Goal: Task Accomplishment & Management: Manage account settings

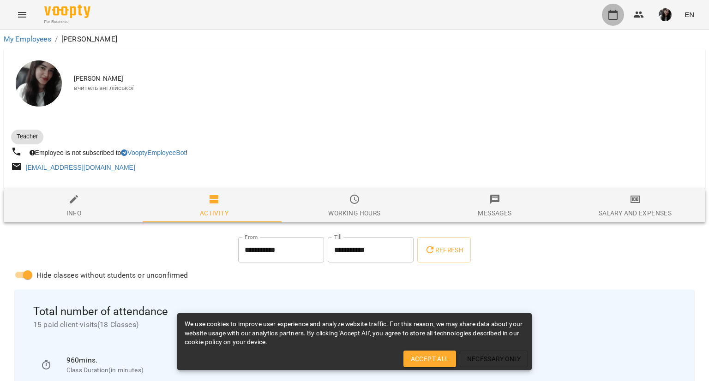
click at [613, 11] on icon "button" at bounding box center [613, 15] width 9 height 10
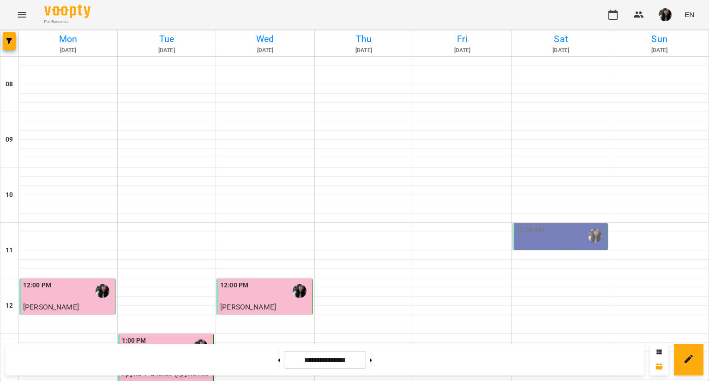
click at [576, 232] on div "11:00 AM" at bounding box center [561, 235] width 90 height 21
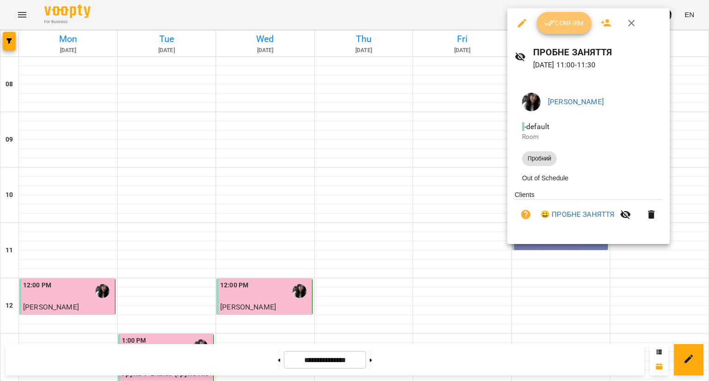
click at [557, 24] on span "Confirm" at bounding box center [565, 23] width 40 height 11
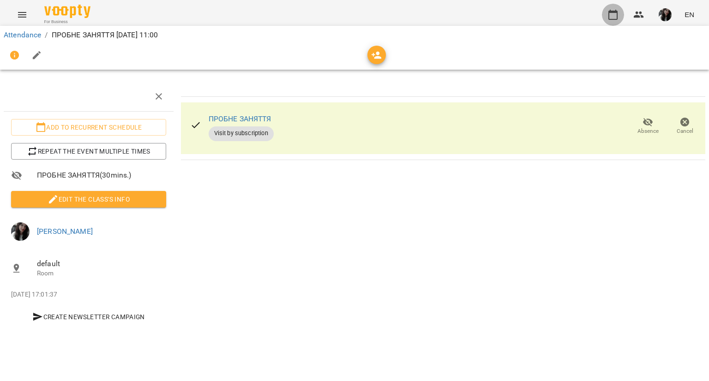
click at [613, 12] on icon "button" at bounding box center [613, 15] width 9 height 10
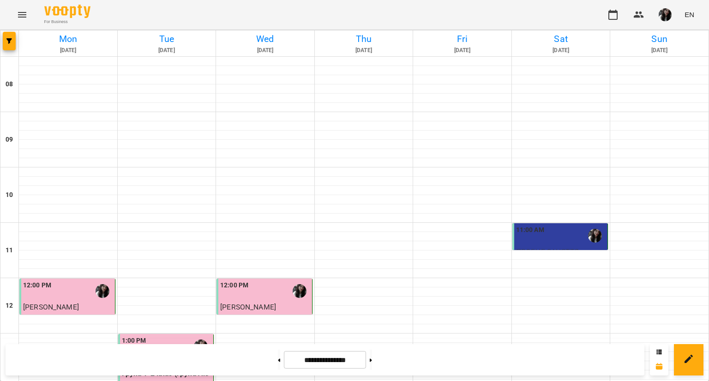
scroll to position [417, 0]
click at [372, 363] on button at bounding box center [371, 360] width 2 height 20
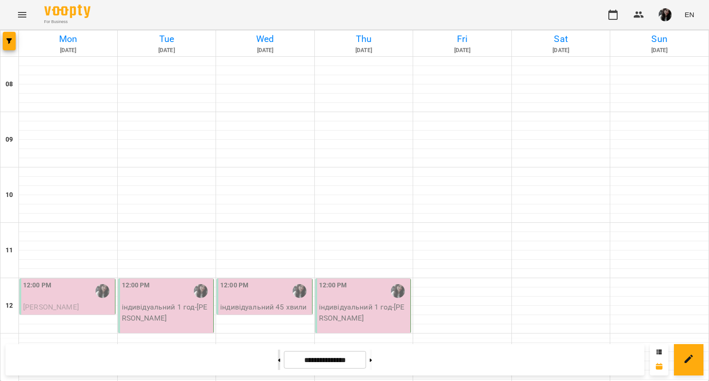
click at [278, 363] on button at bounding box center [279, 360] width 2 height 20
type input "**********"
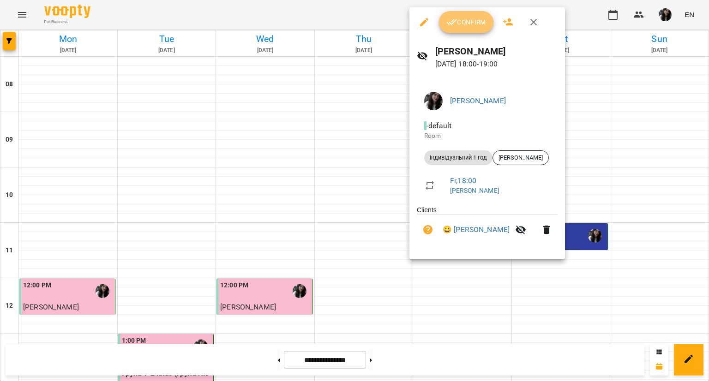
click at [460, 19] on span "Confirm" at bounding box center [467, 22] width 40 height 11
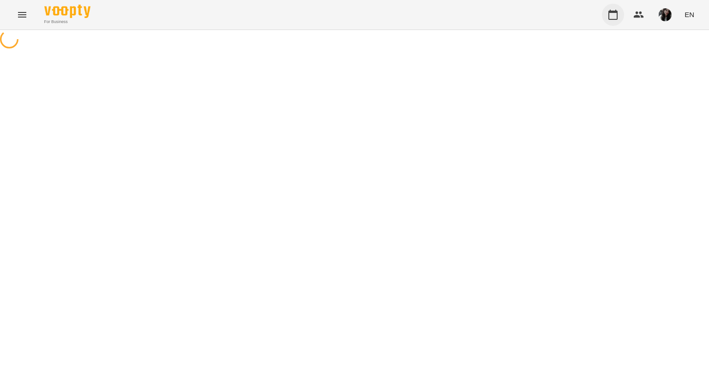
click at [616, 11] on icon "button" at bounding box center [613, 15] width 9 height 10
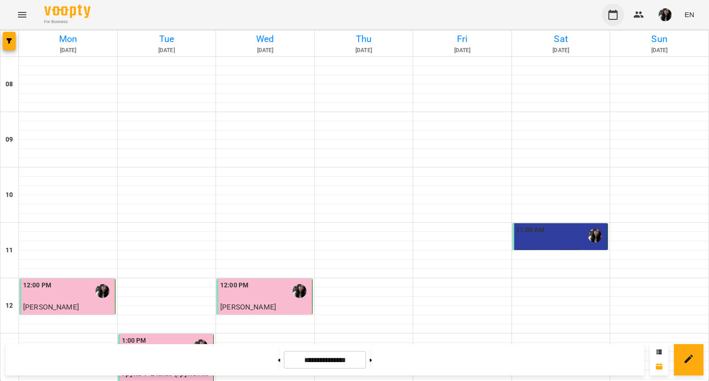
scroll to position [463, 0]
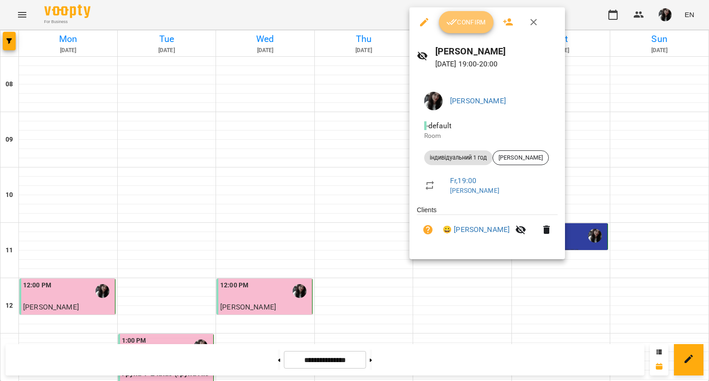
click at [463, 24] on span "Confirm" at bounding box center [467, 22] width 40 height 11
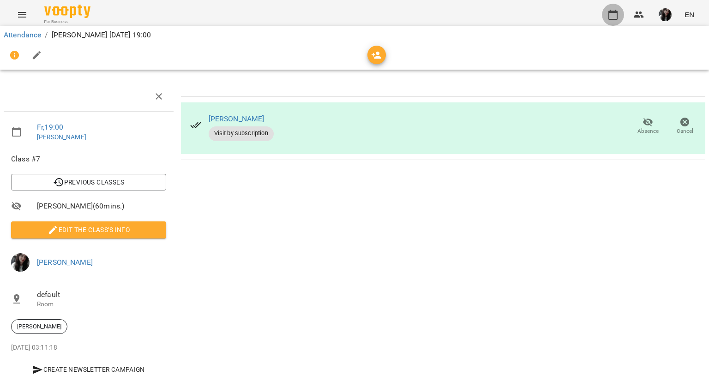
click at [606, 20] on button "button" at bounding box center [613, 15] width 22 height 22
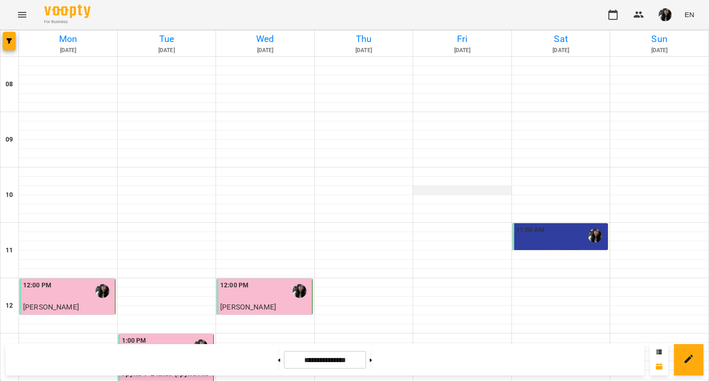
scroll to position [466, 0]
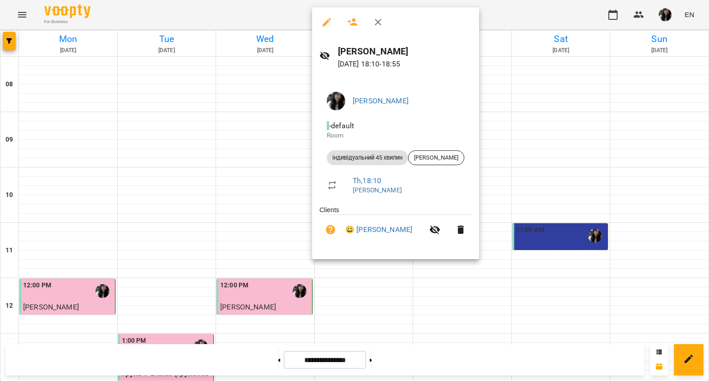
click at [178, 174] on div at bounding box center [354, 190] width 709 height 381
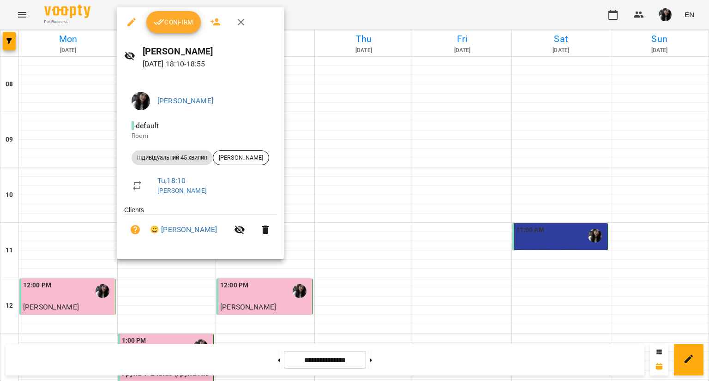
click at [382, 124] on div at bounding box center [354, 190] width 709 height 381
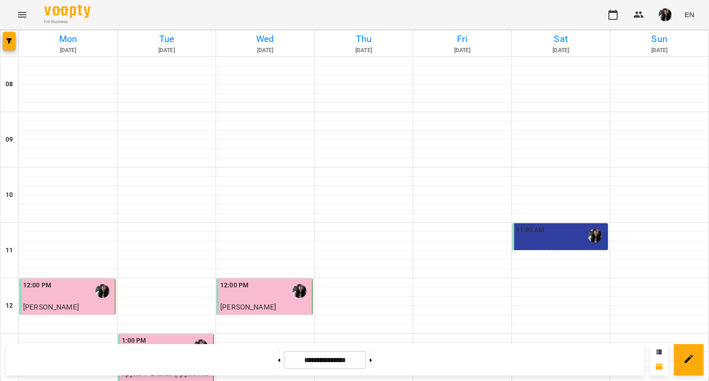
scroll to position [432, 0]
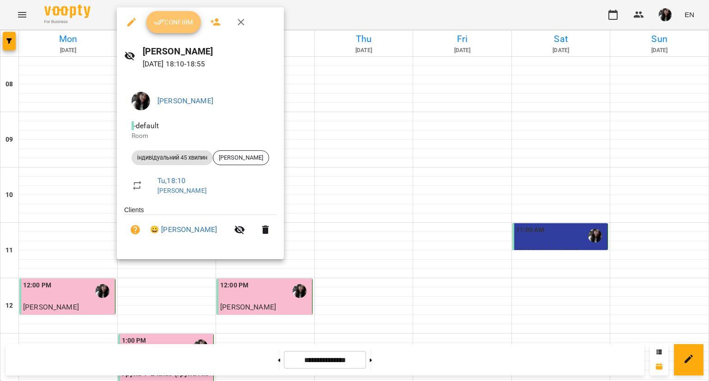
click at [182, 19] on span "Confirm" at bounding box center [174, 22] width 40 height 11
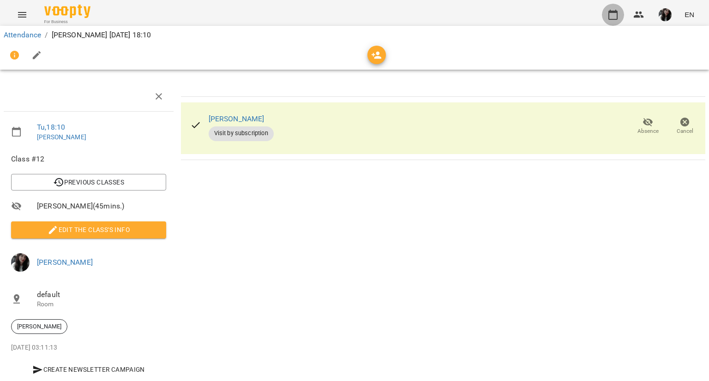
click at [611, 12] on icon "button" at bounding box center [613, 15] width 9 height 10
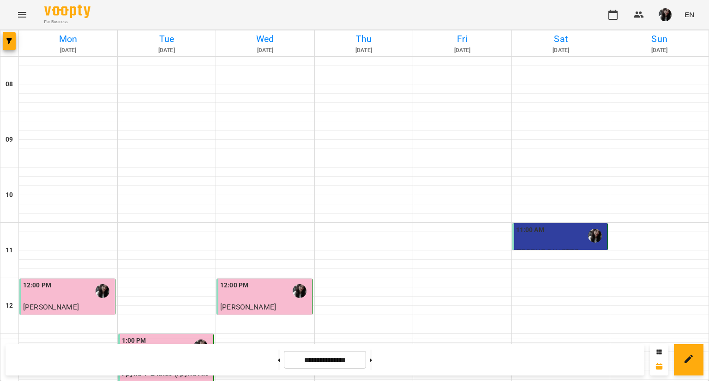
scroll to position [442, 0]
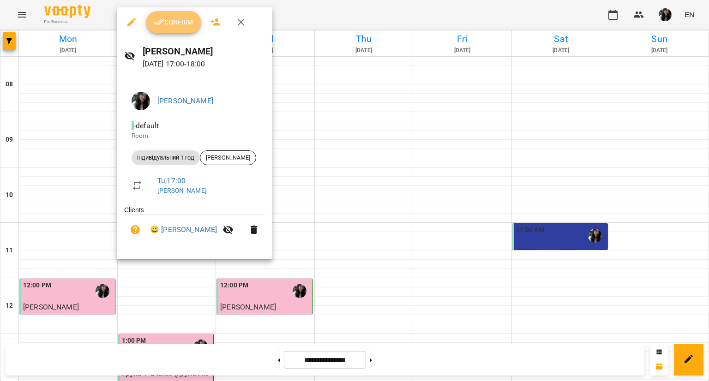
click at [182, 26] on span "Confirm" at bounding box center [174, 22] width 40 height 11
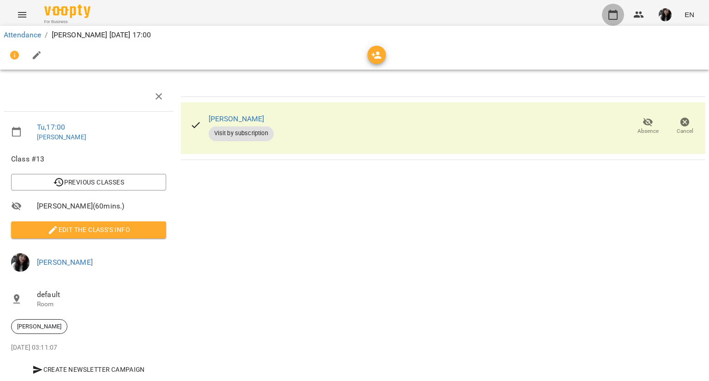
click at [613, 13] on icon "button" at bounding box center [613, 14] width 11 height 11
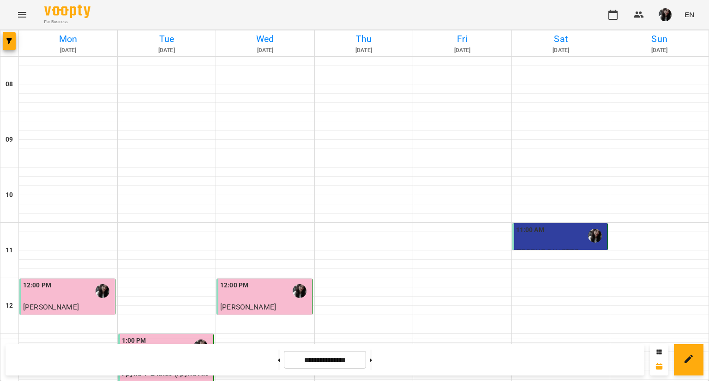
scroll to position [387, 0]
